Goal: Transaction & Acquisition: Purchase product/service

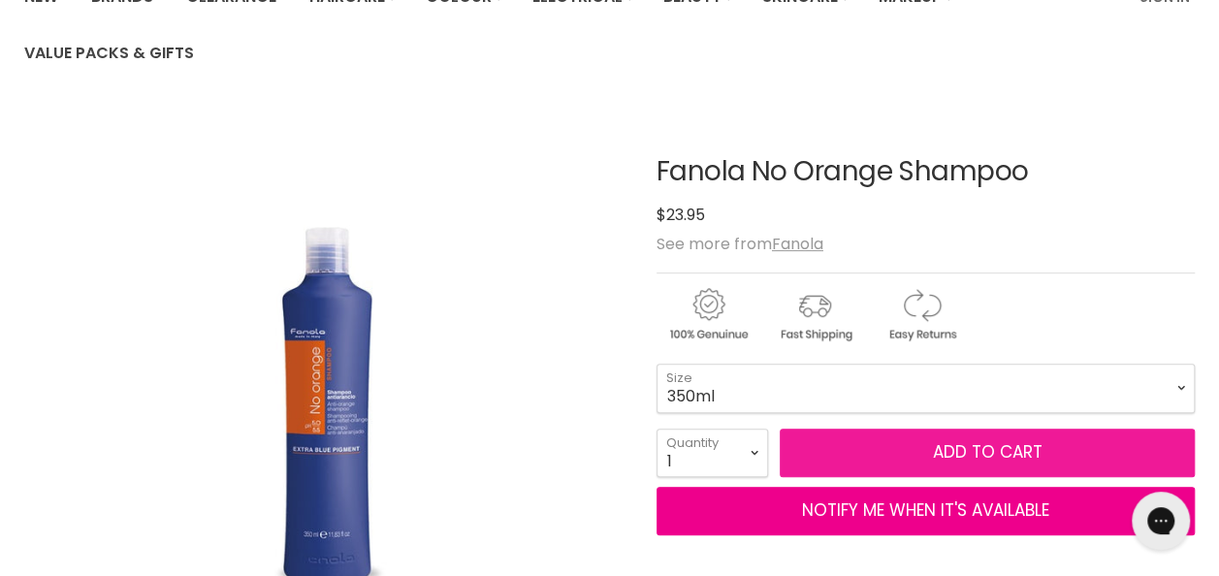
click at [1005, 451] on span "Add to cart" at bounding box center [987, 451] width 110 height 23
click at [963, 458] on span "Add to cart" at bounding box center [987, 451] width 110 height 23
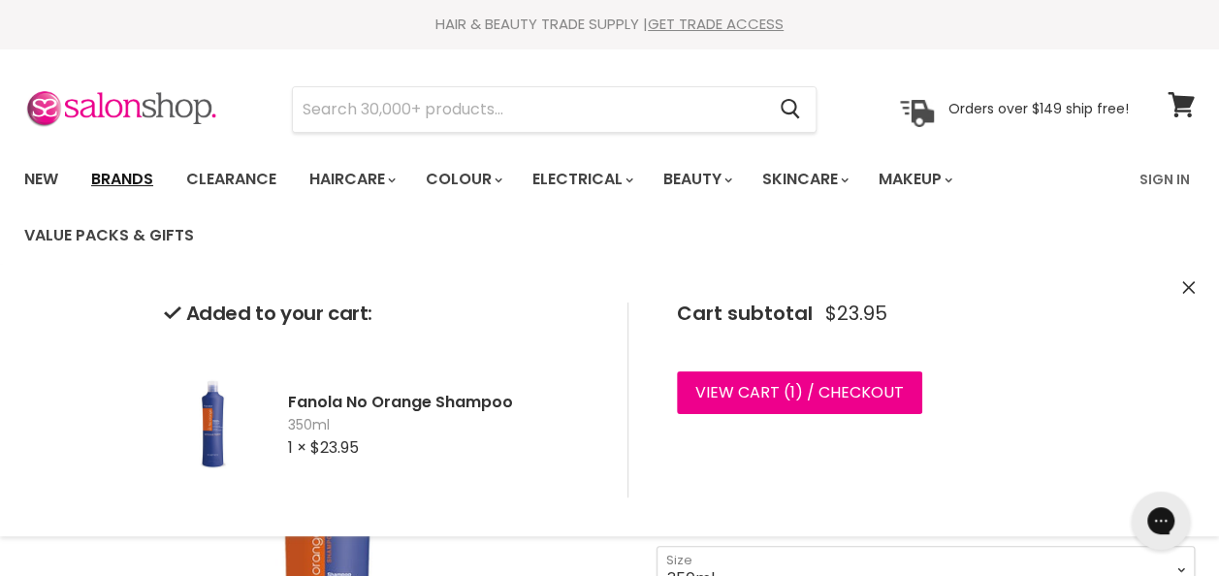
click at [124, 181] on link "Brands" at bounding box center [122, 179] width 91 height 41
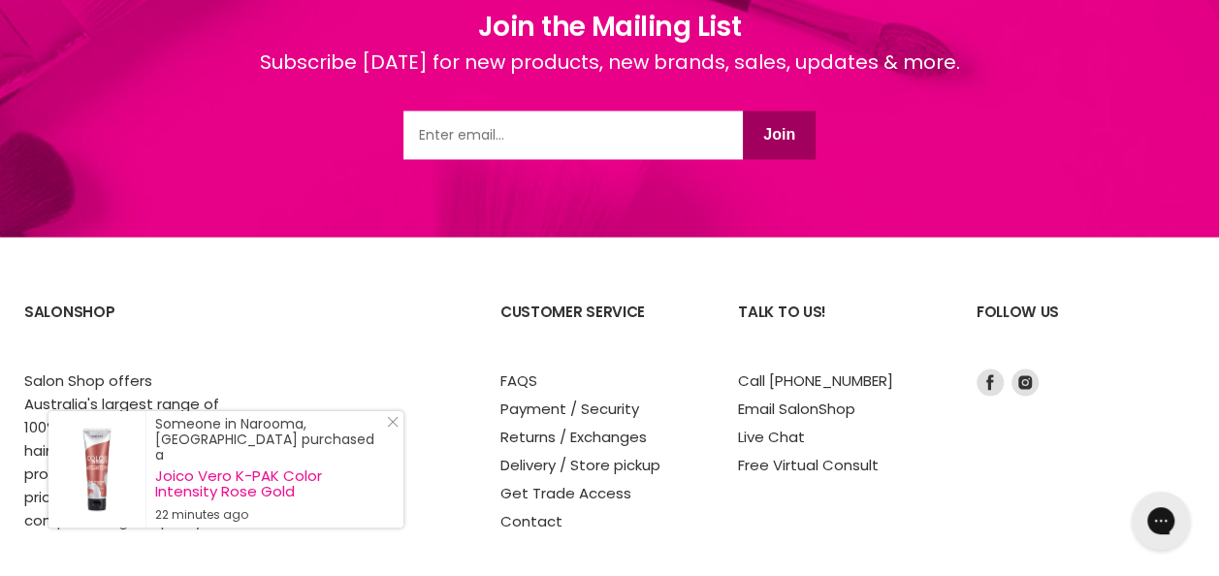
scroll to position [5284, 0]
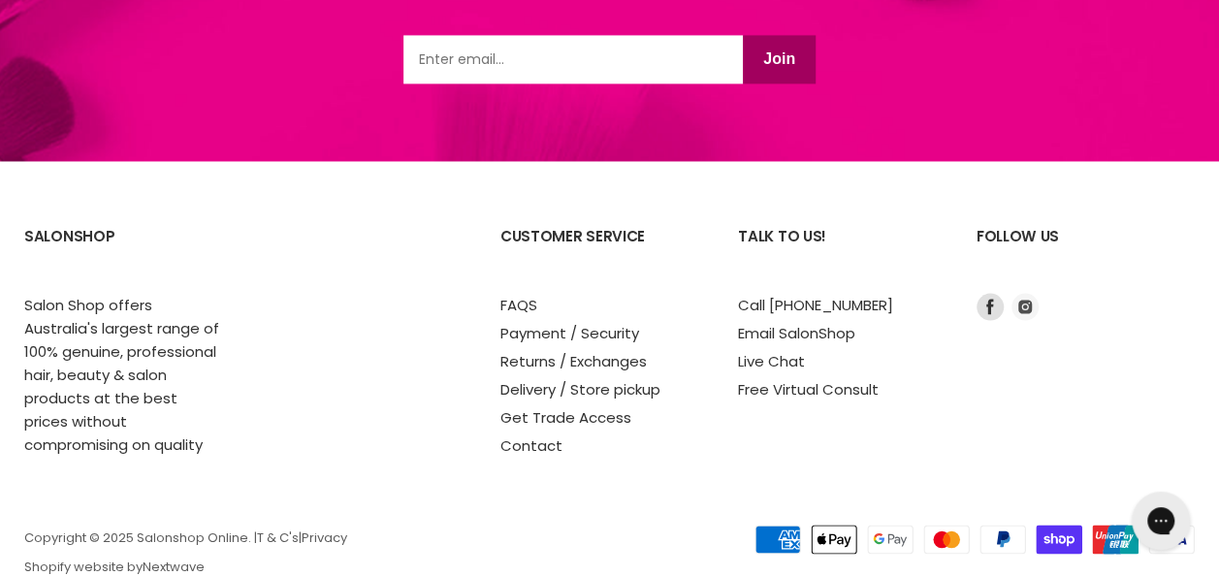
click at [1034, 293] on icon "Footer" at bounding box center [1025, 306] width 27 height 27
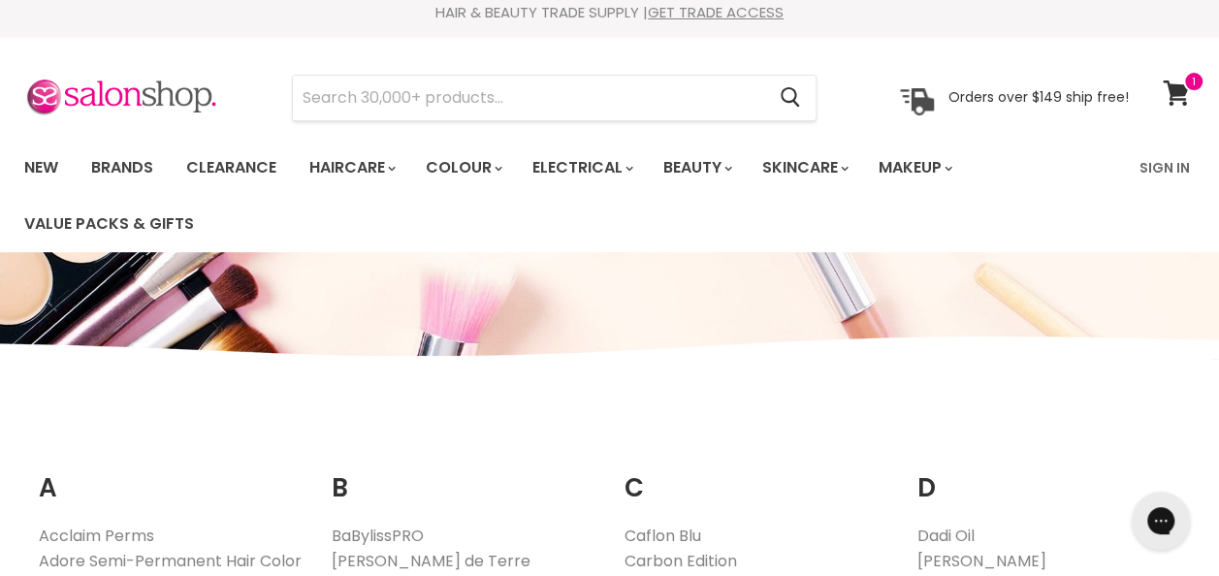
scroll to position [0, 0]
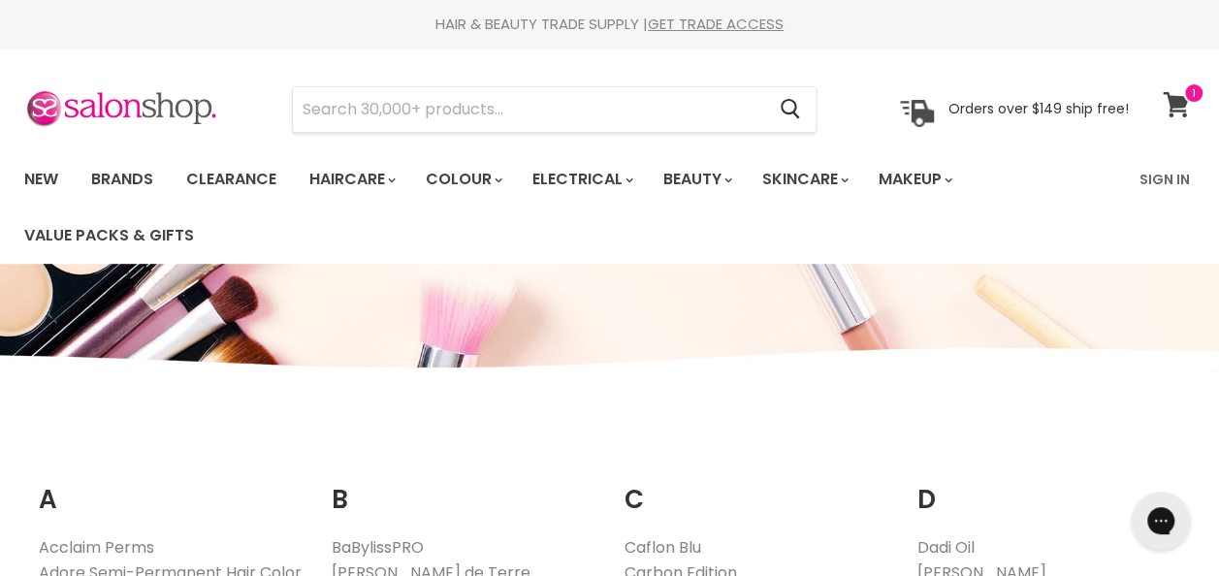
click at [1179, 103] on icon at bounding box center [1176, 104] width 26 height 25
